Goal: Obtain resource: Download file/media

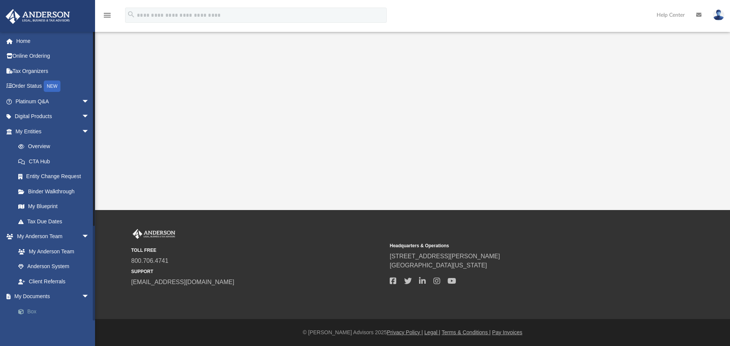
click at [27, 310] on span at bounding box center [24, 311] width 5 height 5
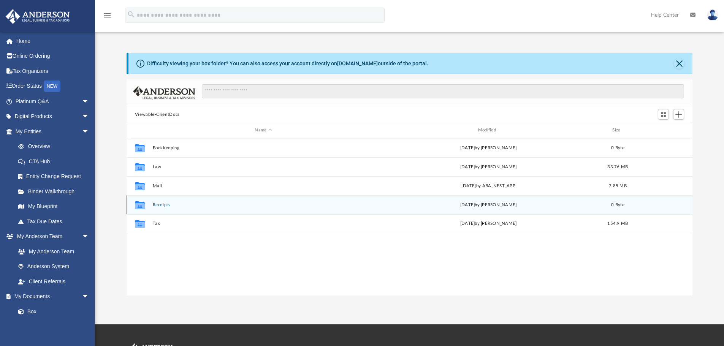
scroll to position [167, 560]
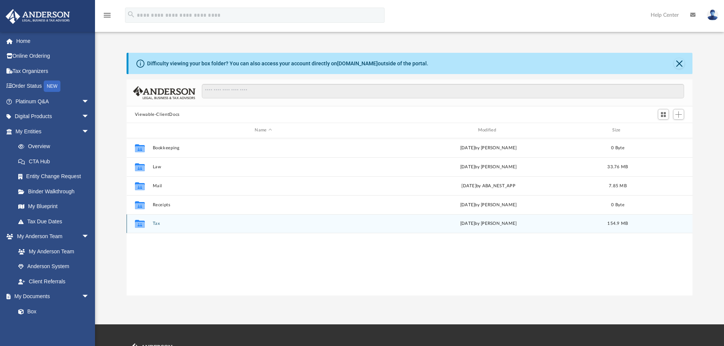
click at [159, 222] on button "Tax" at bounding box center [263, 223] width 222 height 5
click at [170, 224] on button "Tax Consult" at bounding box center [263, 223] width 222 height 5
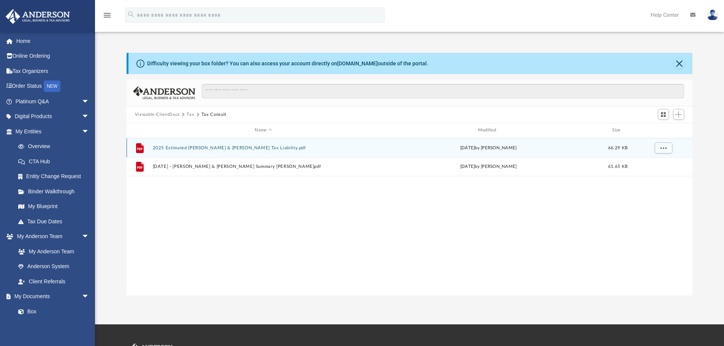
click at [216, 146] on button "2025 Estimated [PERSON_NAME] & [PERSON_NAME] Tax Liability.pdf" at bounding box center [263, 148] width 222 height 5
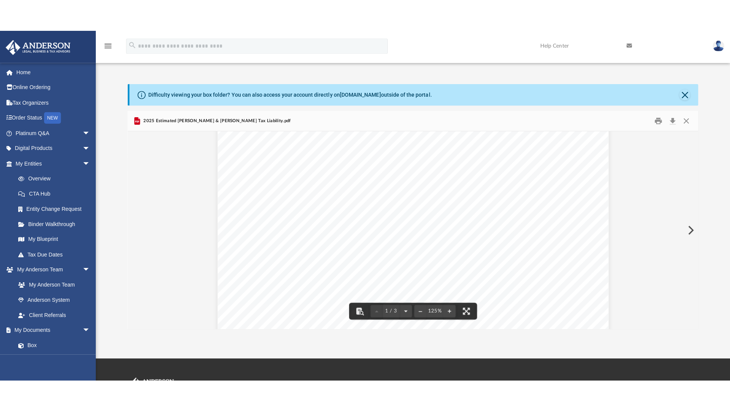
scroll to position [38, 0]
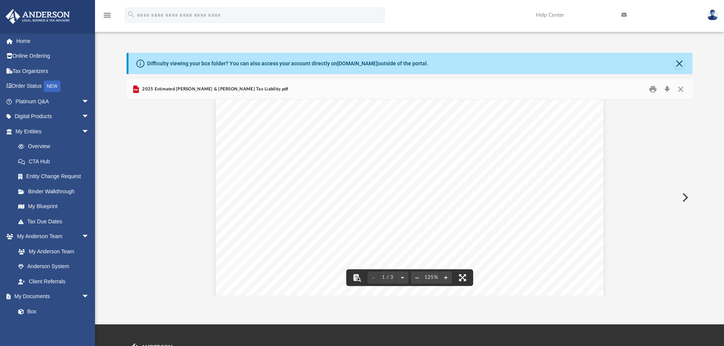
click at [466, 279] on button "File preview" at bounding box center [462, 278] width 17 height 17
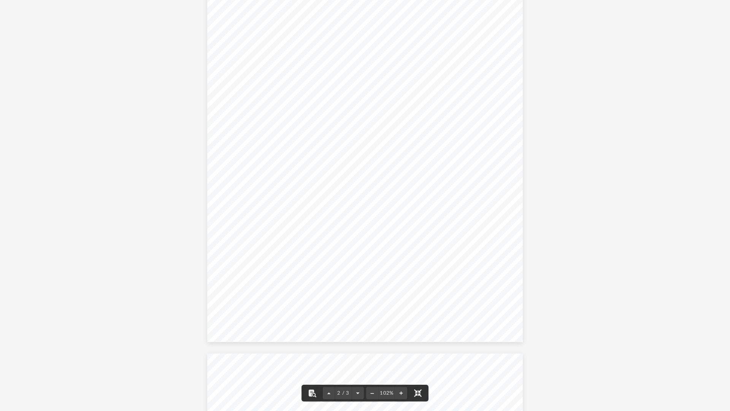
scroll to position [494, 0]
drag, startPoint x: 440, startPoint y: 191, endPoint x: 452, endPoint y: 187, distance: 12.7
click at [452, 187] on span "-39,120" at bounding box center [452, 190] width 18 height 6
click at [465, 179] on div "Widman, Spencer Jamie 2025 Estimated Tax Liabilities As No Cost With Cost Origi…" at bounding box center [365, 136] width 316 height 409
click at [449, 191] on span "-39,120" at bounding box center [452, 190] width 18 height 6
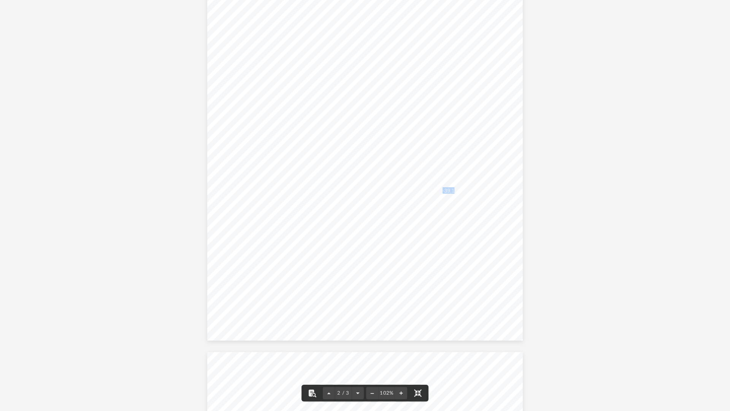
click at [437, 191] on div "Widman, Spencer Jamie 2025 Estimated Tax Liabilities As No Cost With Cost Origi…" at bounding box center [365, 136] width 316 height 409
click at [450, 188] on span "-39,120" at bounding box center [452, 190] width 18 height 6
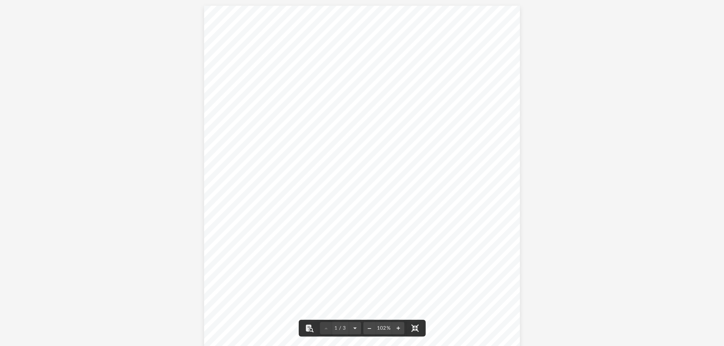
scroll to position [167, 560]
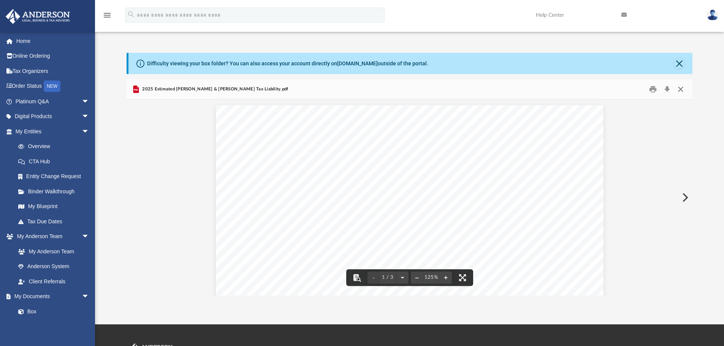
click at [681, 94] on button "Close" at bounding box center [681, 90] width 14 height 12
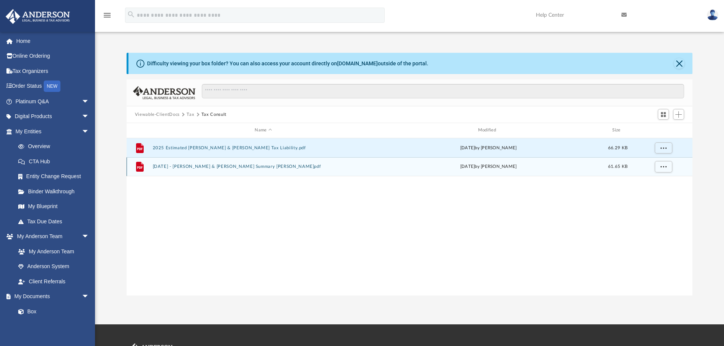
click at [211, 170] on div "File 2025-09-24 - Widman, Spencer & Jamie - Call Summary George D.pdf Wed Sep 2…" at bounding box center [410, 166] width 566 height 19
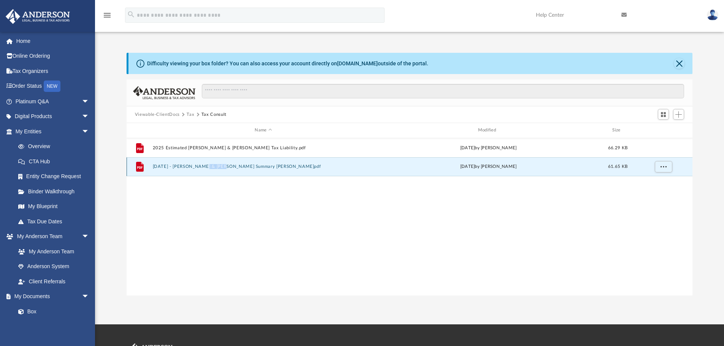
click at [211, 170] on div "File 2025-09-24 - Widman, Spencer & Jamie - Call Summary George D.pdf Wed Sep 2…" at bounding box center [410, 166] width 566 height 19
drag, startPoint x: 233, startPoint y: 237, endPoint x: 230, endPoint y: 233, distance: 4.8
click at [233, 236] on div "File 2025 Estimated Widman, Spencer & Jamie Tax Liability.pdf Wed Sep 24 2025 b…" at bounding box center [410, 216] width 566 height 157
drag, startPoint x: 240, startPoint y: 219, endPoint x: 260, endPoint y: 220, distance: 20.5
drag, startPoint x: 260, startPoint y: 220, endPoint x: 203, endPoint y: 238, distance: 60.2
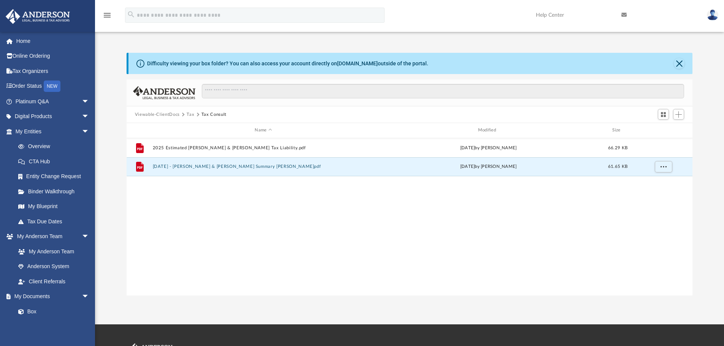
click at [203, 239] on div "File 2025 Estimated Widman, Spencer & Jamie Tax Liability.pdf Wed Sep 24 2025 b…" at bounding box center [410, 216] width 566 height 157
click at [187, 170] on div "File 2025-09-24 - Widman, Spencer & Jamie - Call Summary George D.pdf Wed Sep 2…" at bounding box center [410, 166] width 566 height 19
click at [219, 205] on div "File 2025 Estimated Widman, Spencer & Jamie Tax Liability.pdf Wed Sep 24 2025 b…" at bounding box center [410, 216] width 566 height 157
drag, startPoint x: 228, startPoint y: 207, endPoint x: 286, endPoint y: 207, distance: 57.8
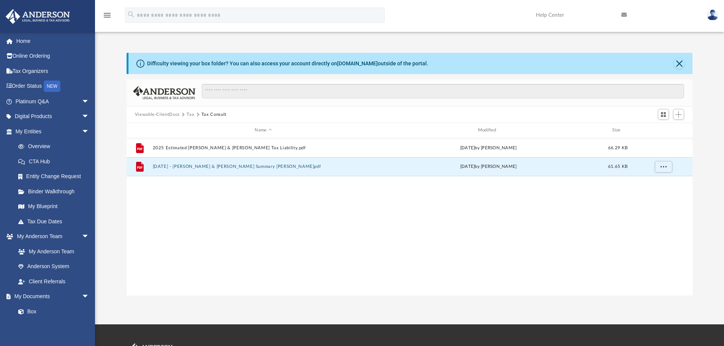
click at [230, 209] on div "File 2025 Estimated Widman, Spencer & Jamie Tax Liability.pdf Wed Sep 24 2025 b…" at bounding box center [410, 216] width 566 height 157
drag, startPoint x: 447, startPoint y: 178, endPoint x: 397, endPoint y: 44, distance: 143.3
click at [397, 44] on div "Difficulty viewing your box folder? You can also access your account directly o…" at bounding box center [409, 166] width 629 height 259
drag, startPoint x: 417, startPoint y: 40, endPoint x: 494, endPoint y: 54, distance: 77.6
click at [418, 41] on div "Difficulty viewing your box folder? You can also access your account directly o…" at bounding box center [409, 166] width 629 height 259
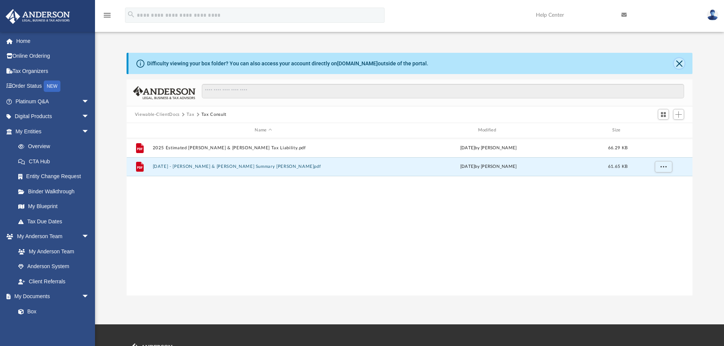
click at [678, 65] on button "Close" at bounding box center [679, 63] width 11 height 11
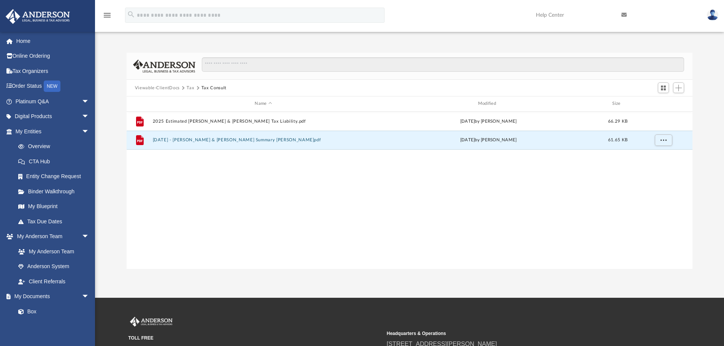
click at [343, 240] on div "File 2025 Estimated Widman, Spencer & Jamie Tax Liability.pdf Wed Sep 24 2025 b…" at bounding box center [410, 190] width 566 height 157
click at [41, 164] on link "CTA Hub" at bounding box center [56, 161] width 90 height 15
click at [29, 315] on link "Box" at bounding box center [56, 311] width 90 height 15
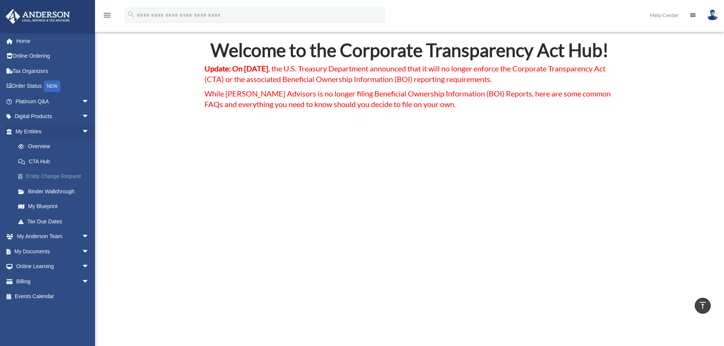
scroll to position [190, 0]
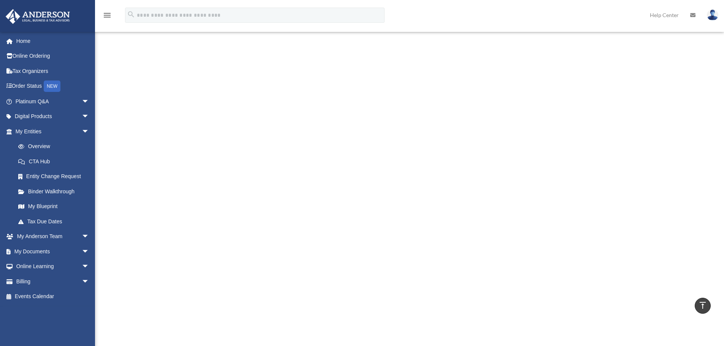
drag, startPoint x: 161, startPoint y: 148, endPoint x: 131, endPoint y: 184, distance: 46.7
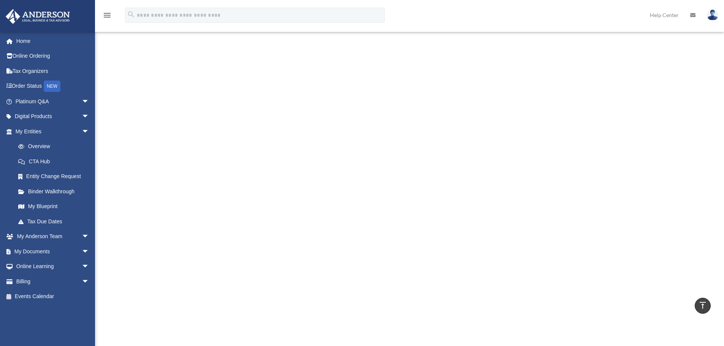
drag, startPoint x: 183, startPoint y: 244, endPoint x: 190, endPoint y: 243, distance: 7.5
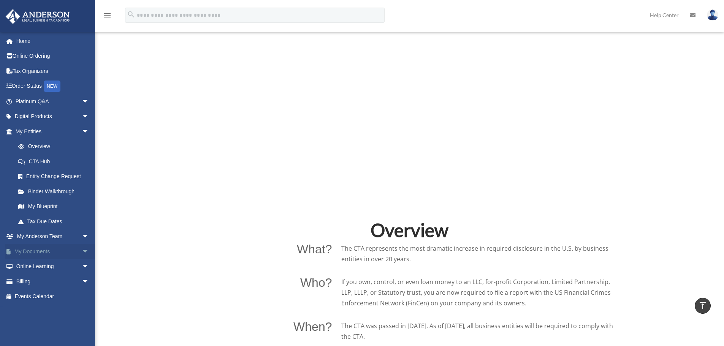
scroll to position [304, 0]
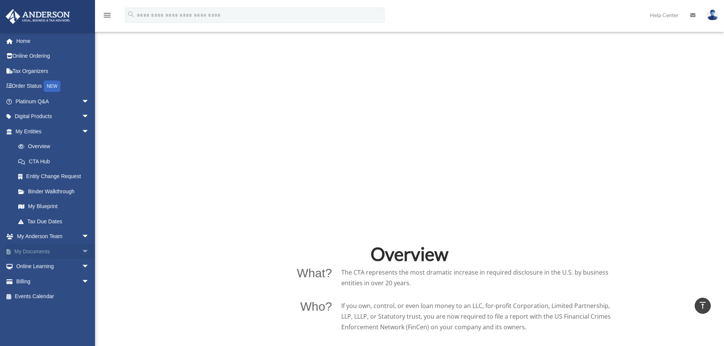
click at [49, 255] on link "My Documents arrow_drop_down" at bounding box center [52, 251] width 95 height 15
click at [82, 252] on span "arrow_drop_down" at bounding box center [89, 252] width 15 height 16
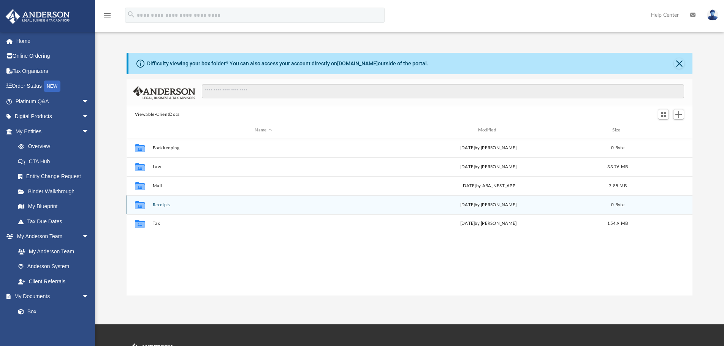
scroll to position [167, 560]
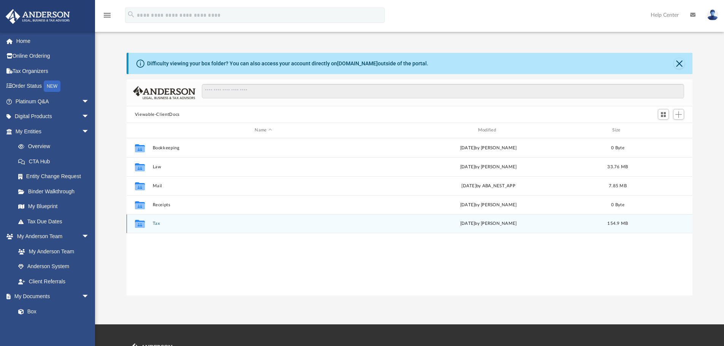
click at [157, 222] on button "Tax" at bounding box center [263, 223] width 222 height 5
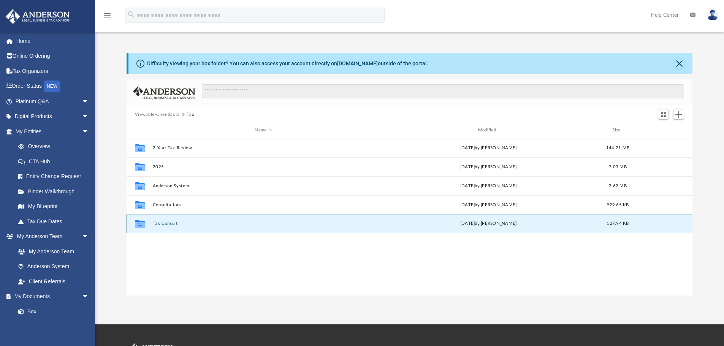
click at [154, 225] on button "Tax Consult" at bounding box center [263, 223] width 222 height 5
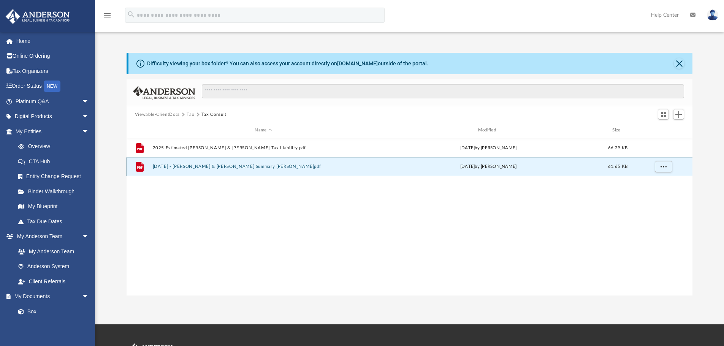
click at [202, 167] on button "2025-09-24 - Widman, Spencer & Jamie - Call Summary George D.pdf" at bounding box center [263, 166] width 222 height 5
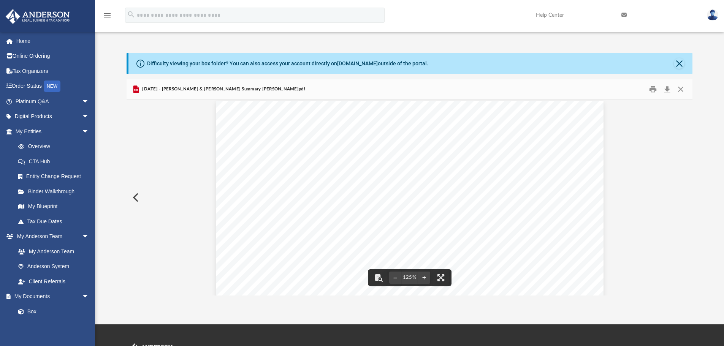
scroll to position [0, 0]
click at [684, 89] on button "Close" at bounding box center [681, 90] width 14 height 12
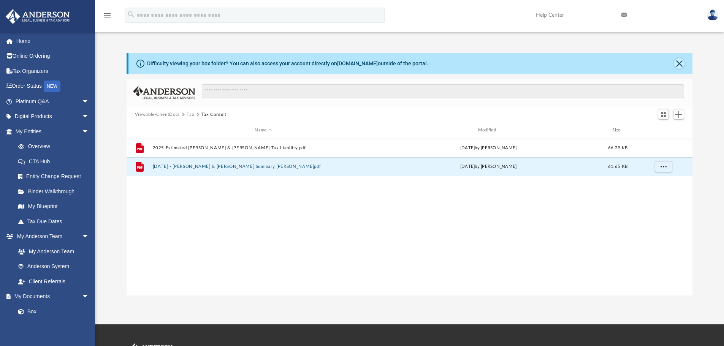
click at [682, 62] on button "Close" at bounding box center [679, 63] width 11 height 11
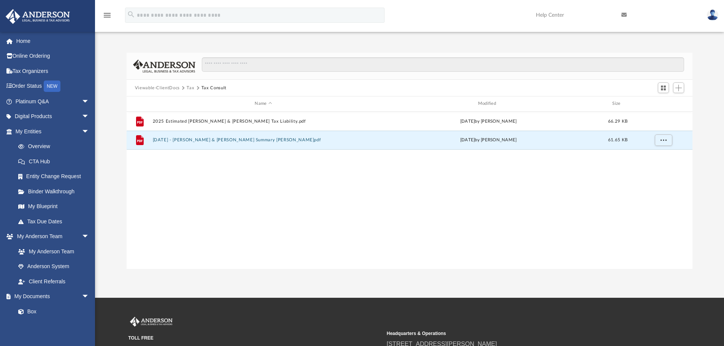
click at [191, 88] on button "Tax" at bounding box center [191, 88] width 8 height 7
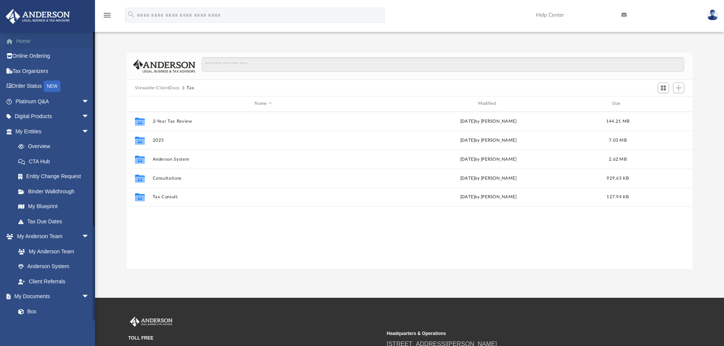
click at [21, 40] on link "Home" at bounding box center [52, 40] width 95 height 15
